Goal: Task Accomplishment & Management: Manage account settings

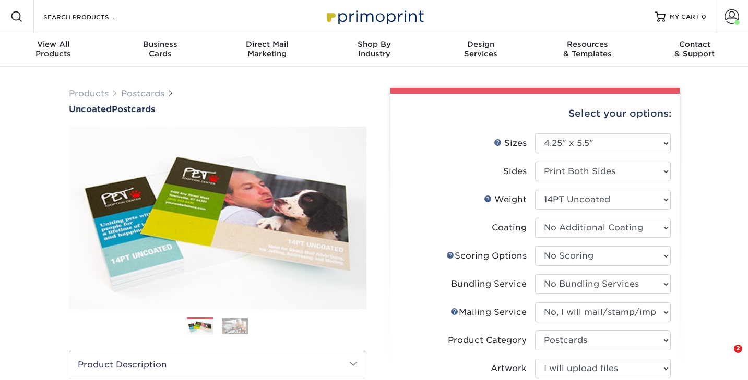
select select "4.25x5.50"
select select "16ebe401-5398-422d-8cb0-f3adbb82deb5"
select select "58689abb-25c0-461c-a4c3-a80b627d6649"
select select "934e270e-9523-48b9-93c7-78b0896e16a6"
select select "9b7272e0-d6c8-4c3c-8e97-d3a1bcdab858"
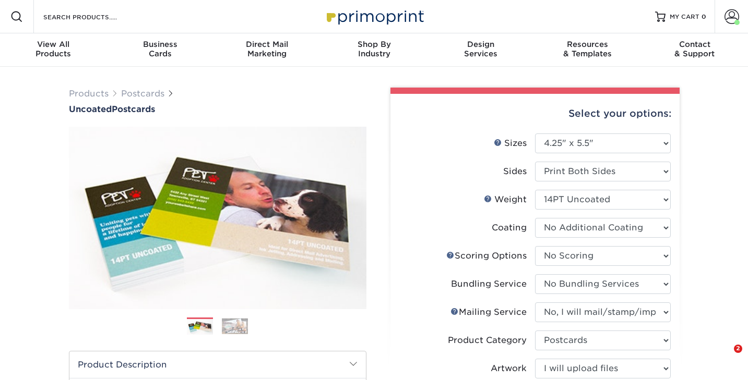
select select "upload"
click at [732, 13] on span at bounding box center [731, 16] width 15 height 15
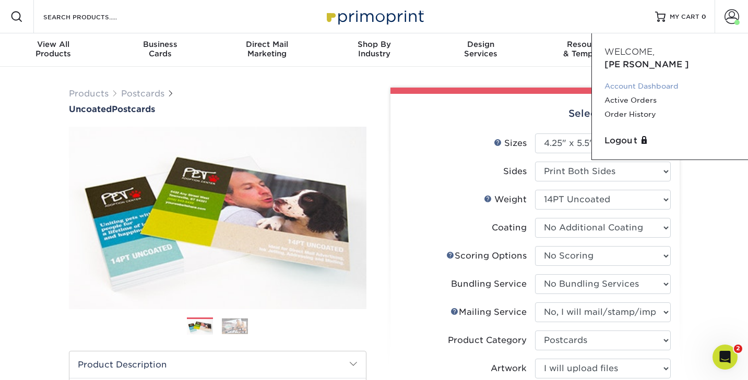
click at [649, 79] on link "Account Dashboard" at bounding box center [669, 86] width 131 height 14
